Goal: Navigation & Orientation: Find specific page/section

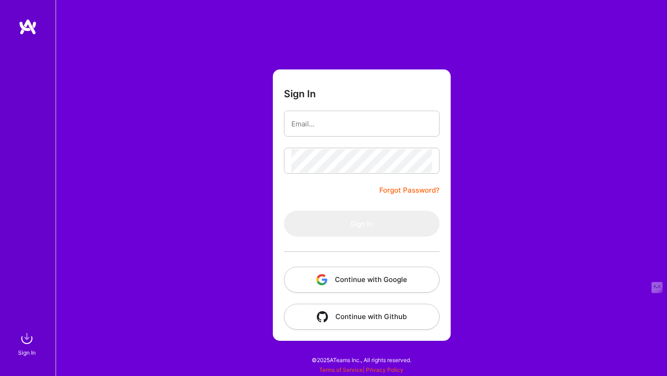
type input "[EMAIL_ADDRESS][DOMAIN_NAME]"
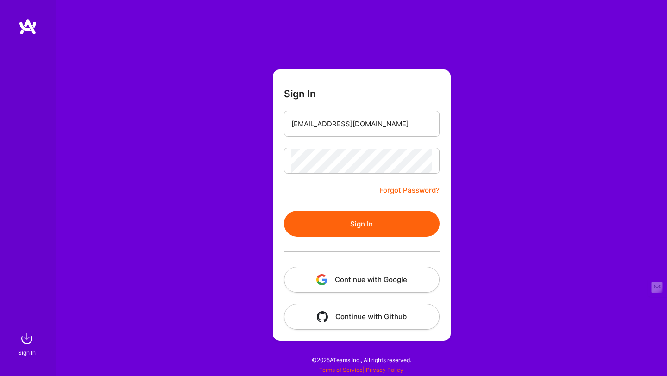
click at [375, 221] on button "Sign In" at bounding box center [362, 224] width 156 height 26
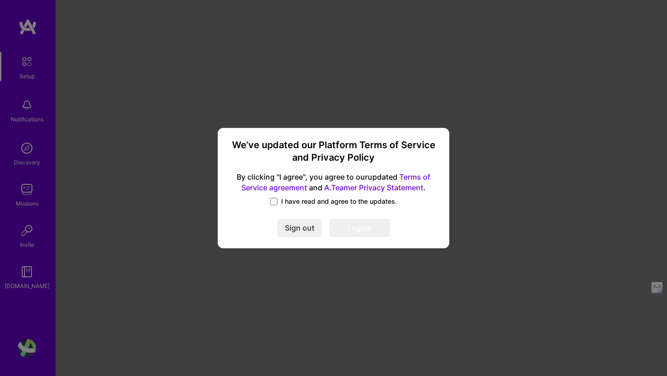
click at [279, 202] on label "I have read and agree to the updates." at bounding box center [333, 201] width 127 height 9
click at [0, 0] on input "I have read and agree to the updates." at bounding box center [0, 0] width 0 height 0
click at [352, 224] on button "I agree" at bounding box center [359, 228] width 61 height 19
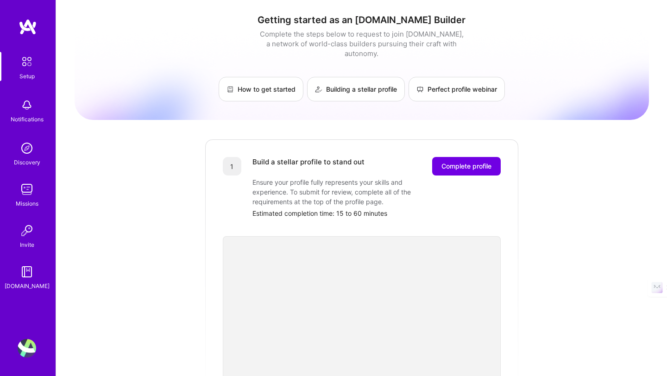
click at [33, 150] on img at bounding box center [27, 148] width 19 height 19
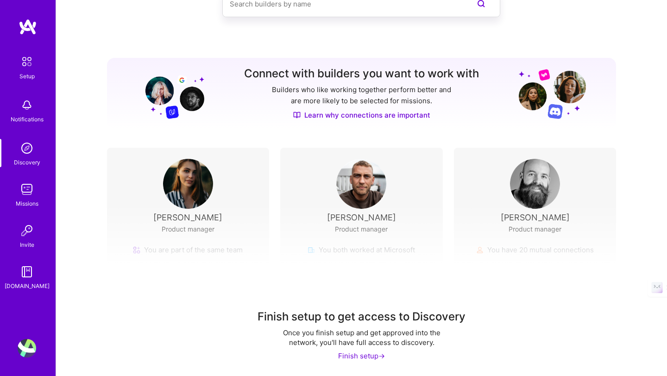
scroll to position [67, 0]
click at [23, 234] on img at bounding box center [27, 230] width 19 height 19
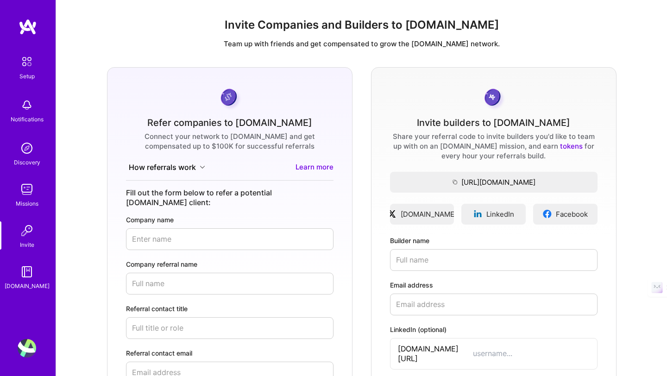
click at [27, 190] on img at bounding box center [27, 189] width 19 height 19
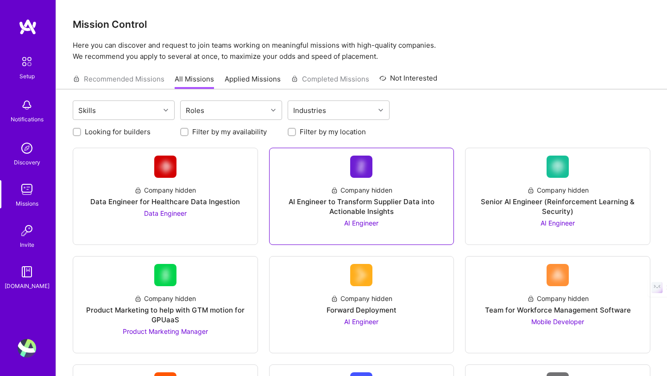
click at [396, 191] on div "Company hidden AI Engineer to Transform Supplier Data into Actionable Insights …" at bounding box center [362, 203] width 170 height 50
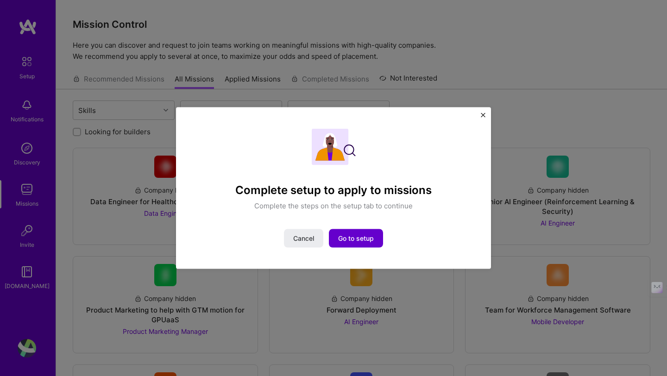
click at [346, 237] on span "Go to setup" at bounding box center [356, 237] width 36 height 9
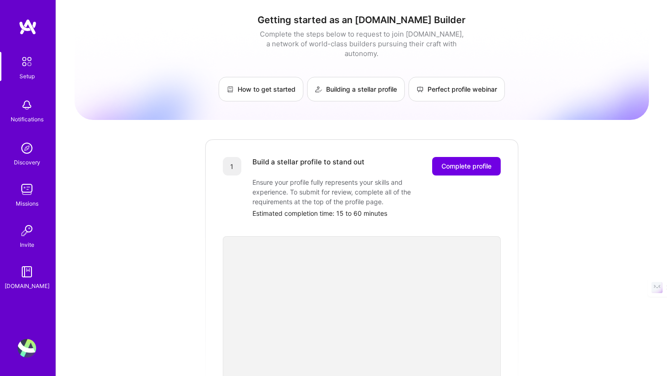
click at [28, 281] on div "[DOMAIN_NAME]" at bounding box center [27, 286] width 45 height 10
